Goal: Task Accomplishment & Management: Manage account settings

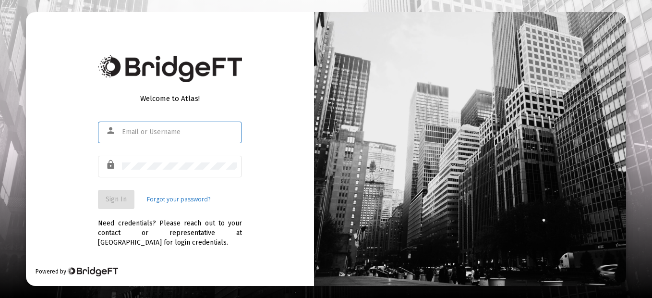
type input "[EMAIL_ADDRESS][DOMAIN_NAME]"
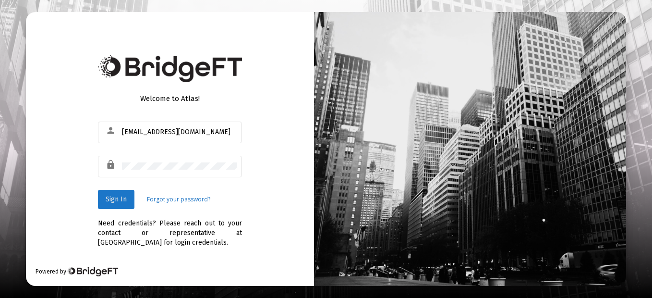
click at [117, 196] on span "Sign In" at bounding box center [116, 199] width 21 height 8
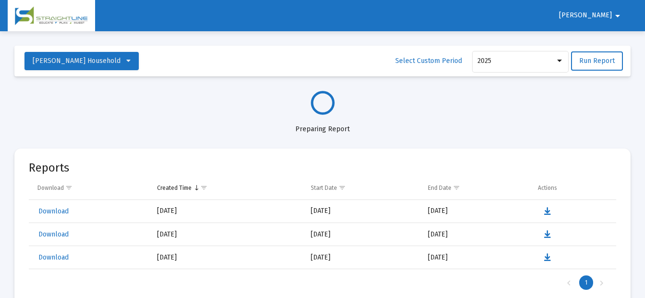
select select "View all"
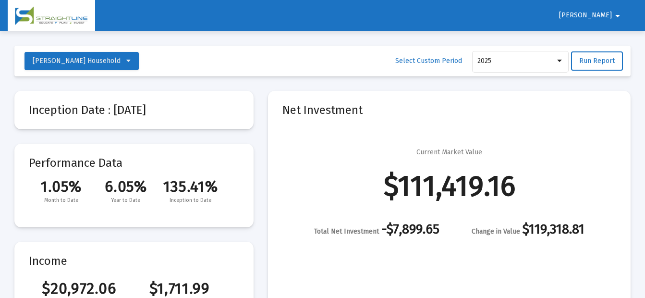
click at [604, 14] on span "[PERSON_NAME]" at bounding box center [585, 16] width 53 height 8
click at [616, 40] on button "Logout" at bounding box center [614, 40] width 54 height 23
